Goal: Task Accomplishment & Management: Complete application form

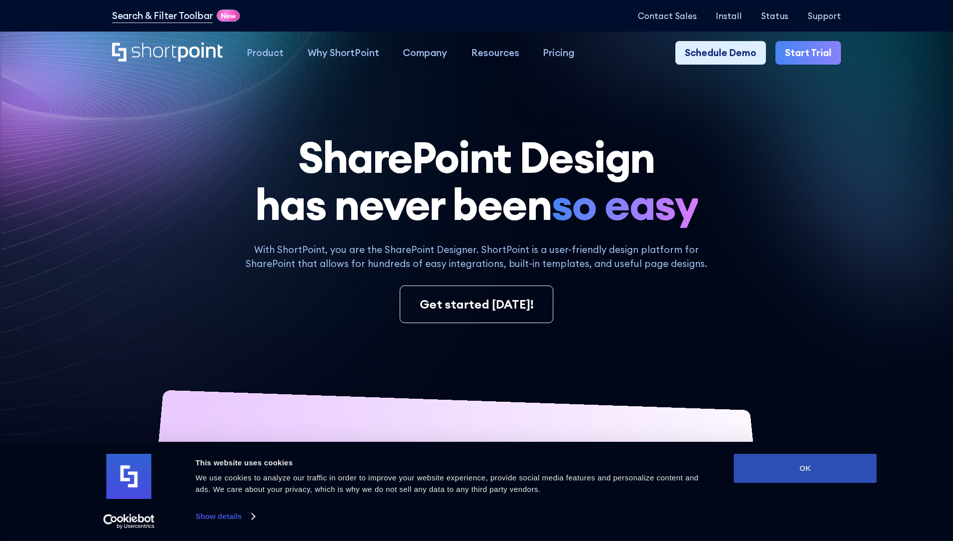
click at [805, 468] on button "OK" at bounding box center [805, 467] width 143 height 29
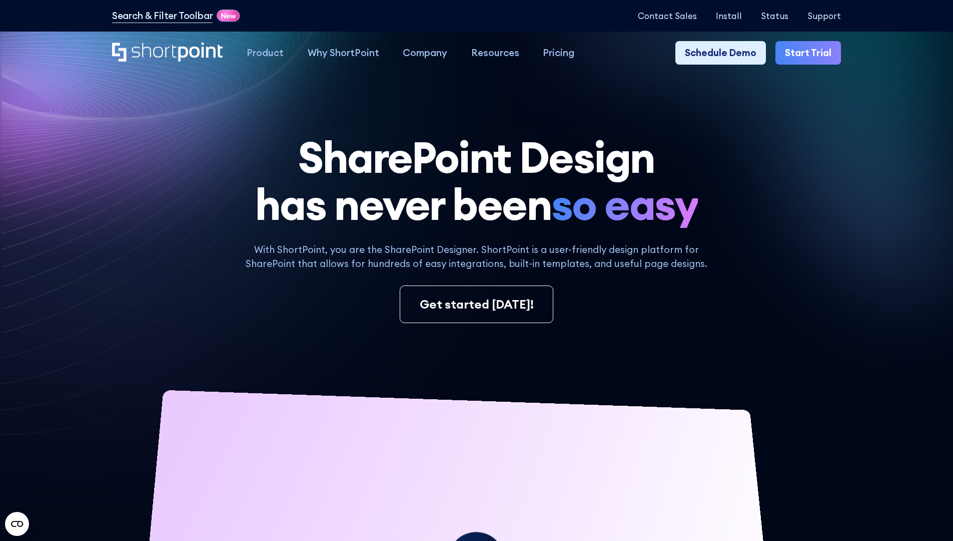
click at [812, 53] on link "Start Trial" at bounding box center [809, 53] width 66 height 24
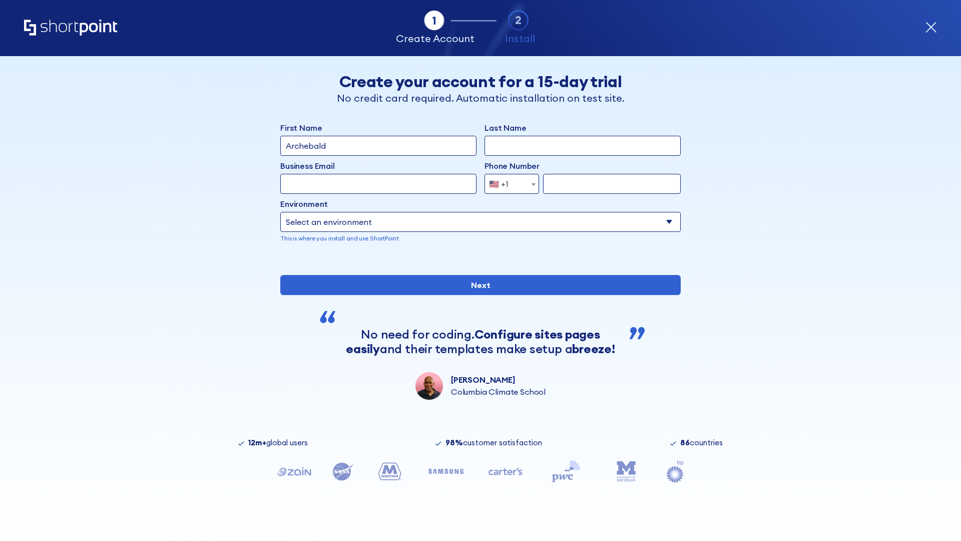
type input "Archebald"
type input "Berkuskv"
type input "[EMAIL_ADDRESS][DOMAIN_NAME]"
type input "2125556789"
select select "Microsoft 365"
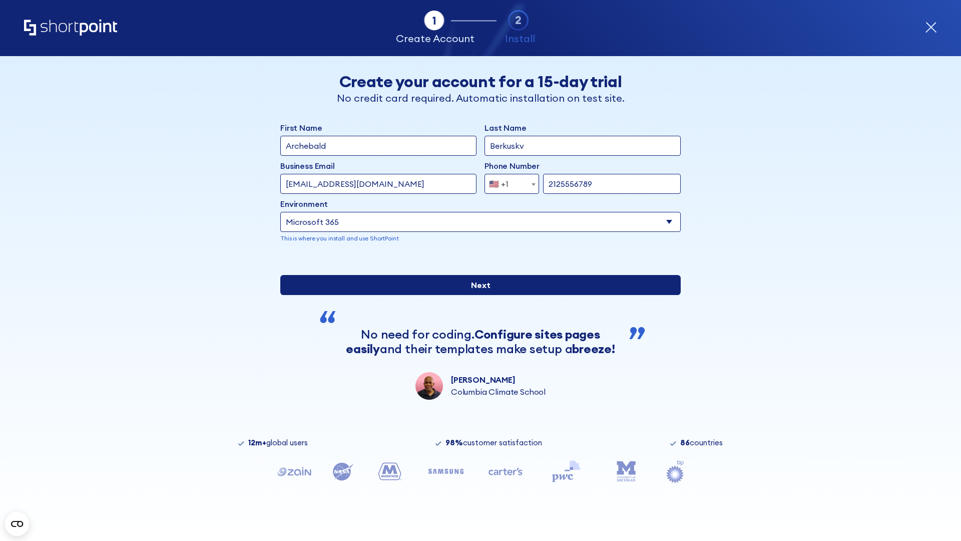
type input "2125556789"
click at [476, 295] on input "Next" at bounding box center [480, 285] width 400 height 20
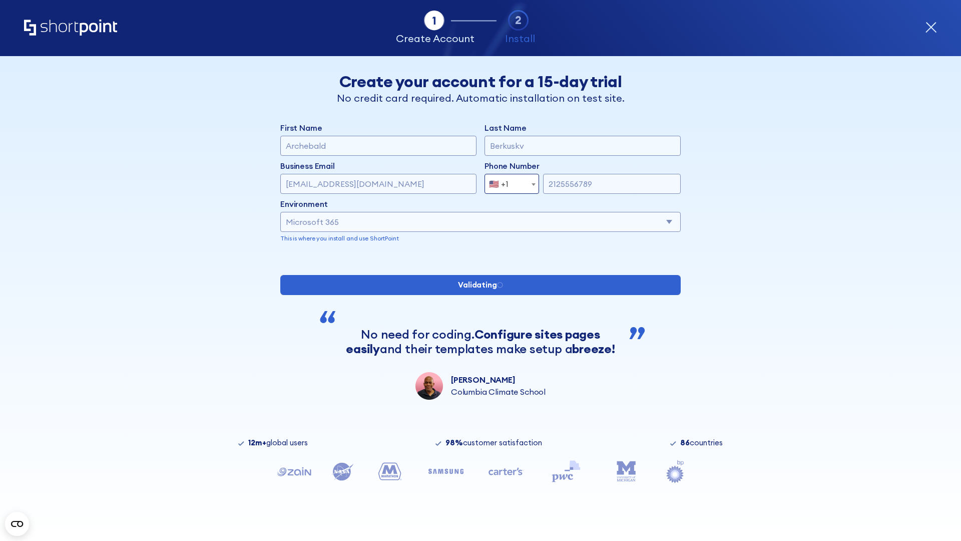
scroll to position [3, 0]
